Goal: Navigation & Orientation: Find specific page/section

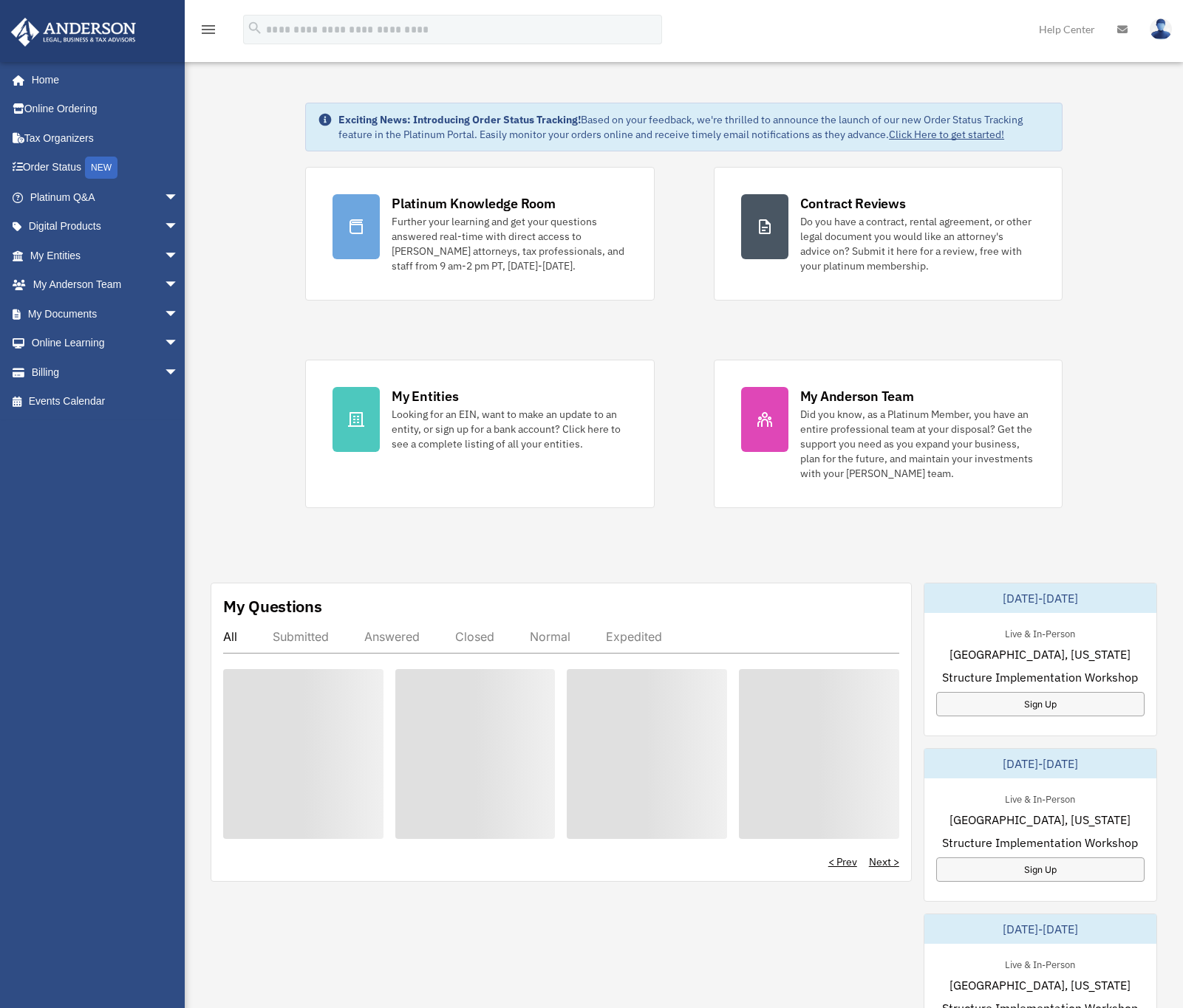
click at [688, 636] on div "All Submitted Answered Closed Normal Expedited" at bounding box center [560, 641] width 676 height 24
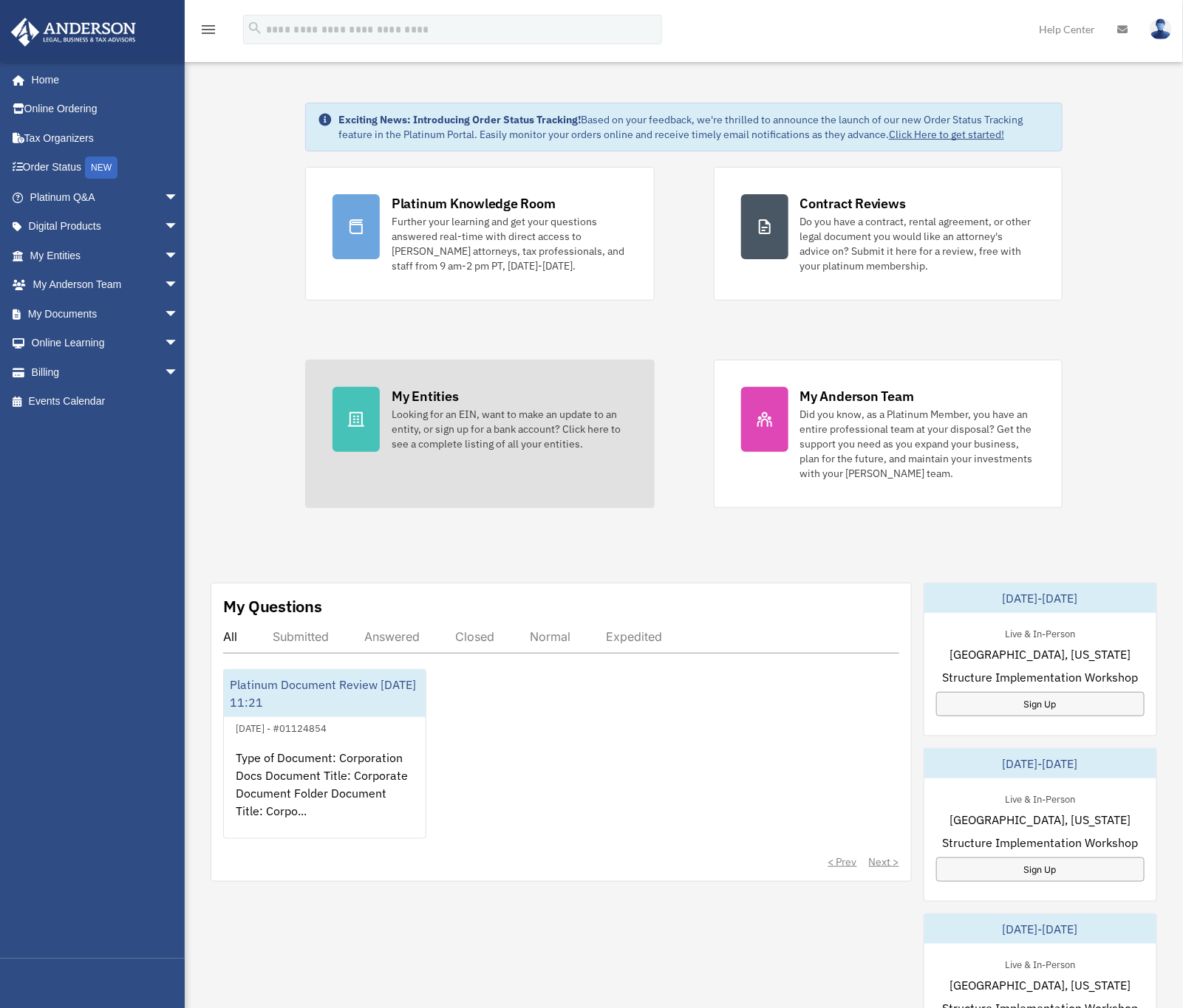
click at [415, 393] on div "My Entities" at bounding box center [425, 396] width 67 height 19
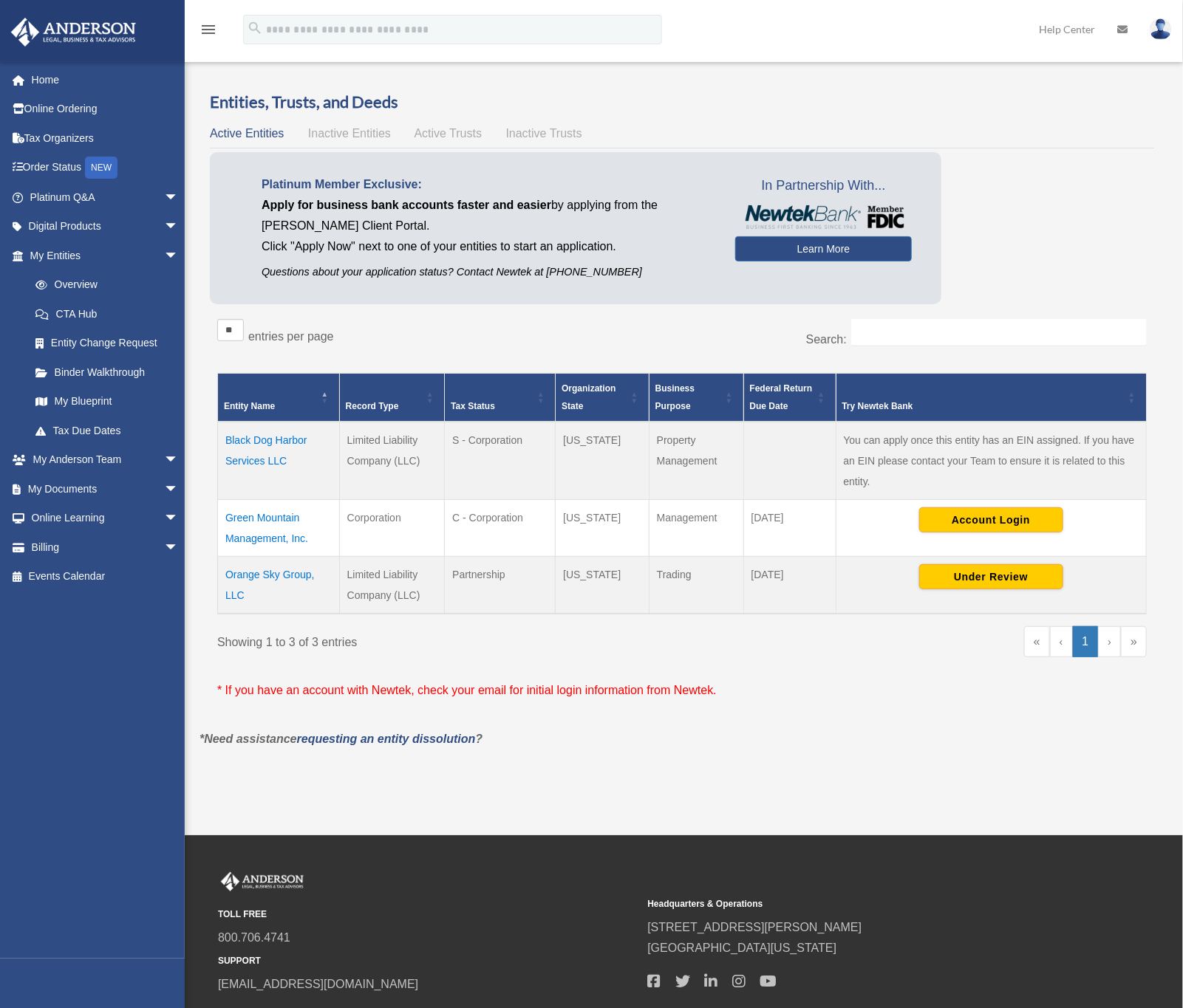
click at [1040, 98] on h3 "Entities, Trusts, and Deeds" at bounding box center [681, 102] width 944 height 23
click at [48, 75] on link "Home" at bounding box center [105, 80] width 190 height 30
